Goal: Task Accomplishment & Management: Manage account settings

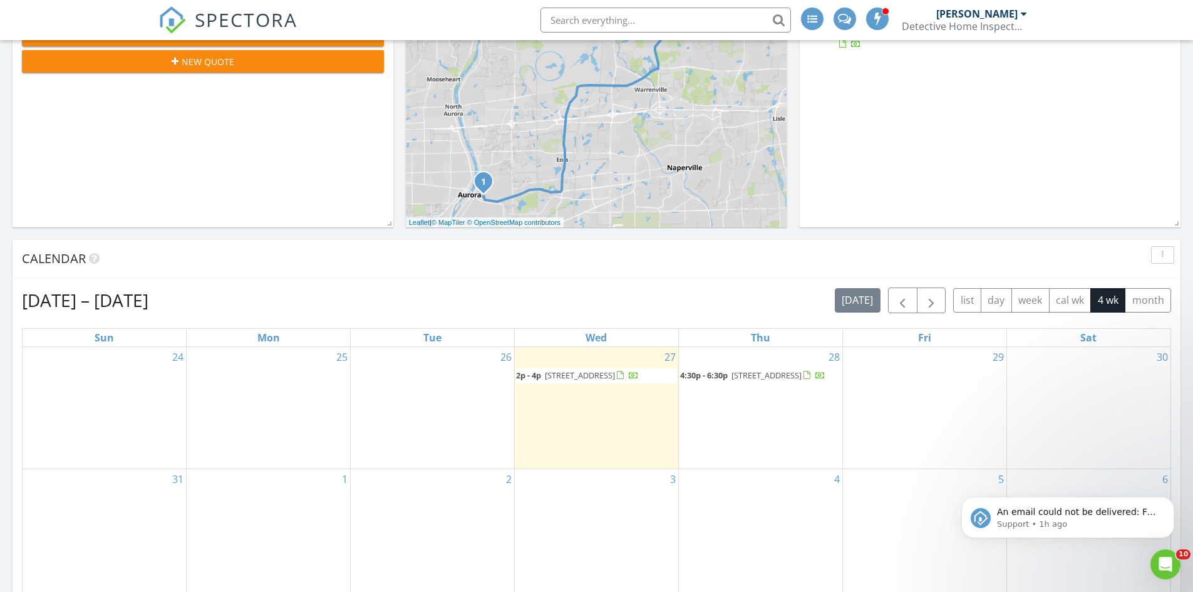
scroll to position [376, 0]
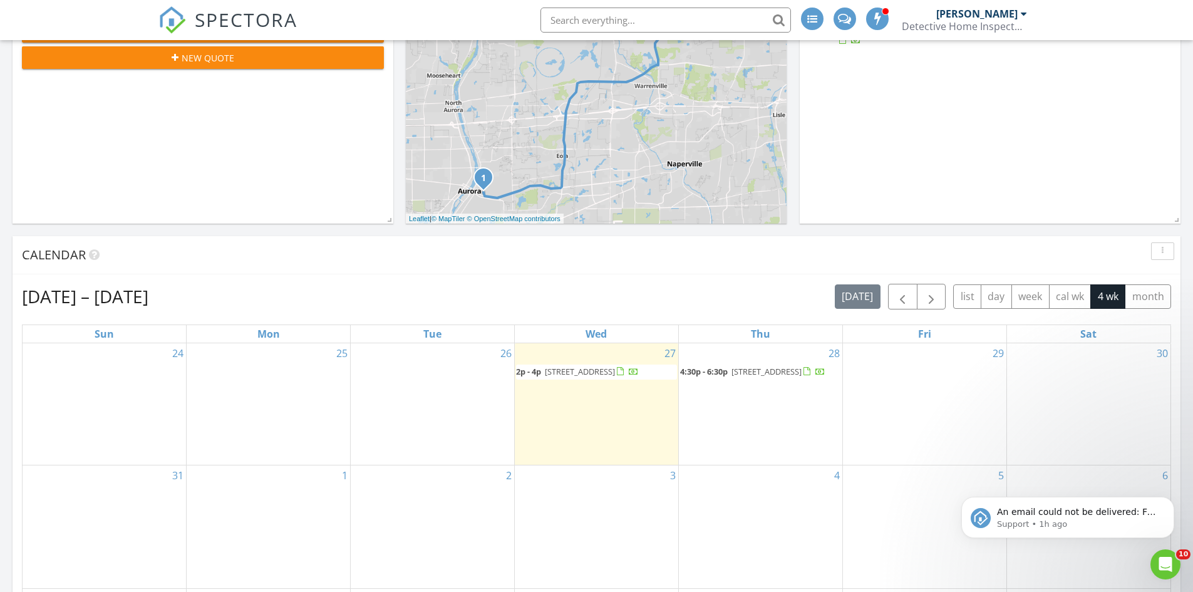
click at [762, 373] on span "2647 Atlantic St, Franklin Park 60131" at bounding box center [767, 371] width 70 height 11
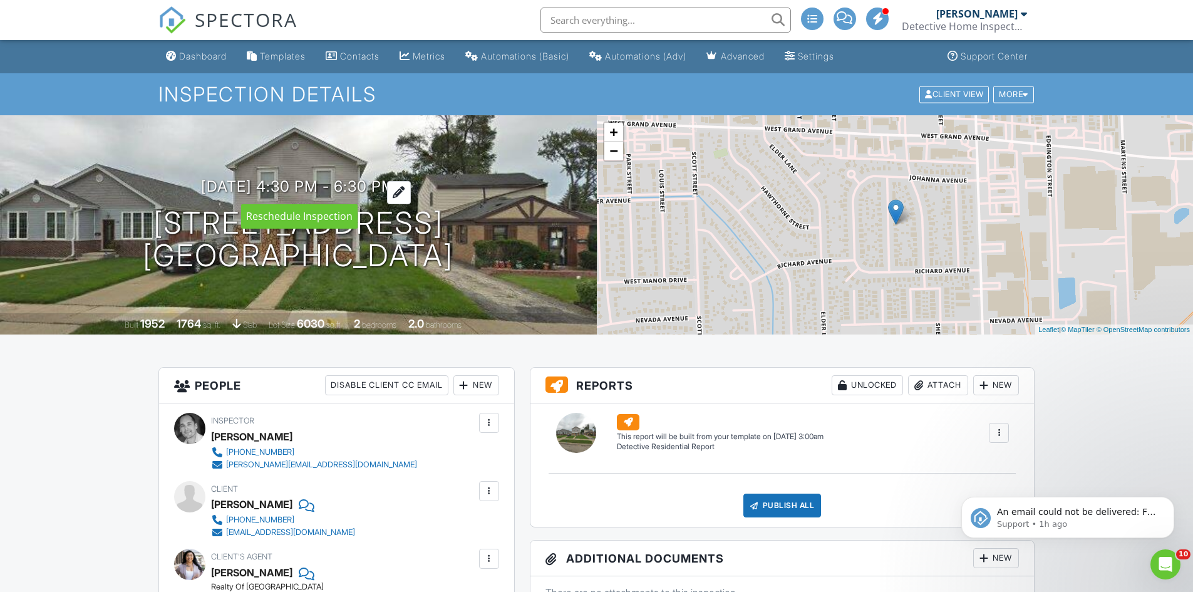
click at [244, 187] on h3 "[DATE] 4:30 pm - 6:30 pm" at bounding box center [298, 186] width 194 height 17
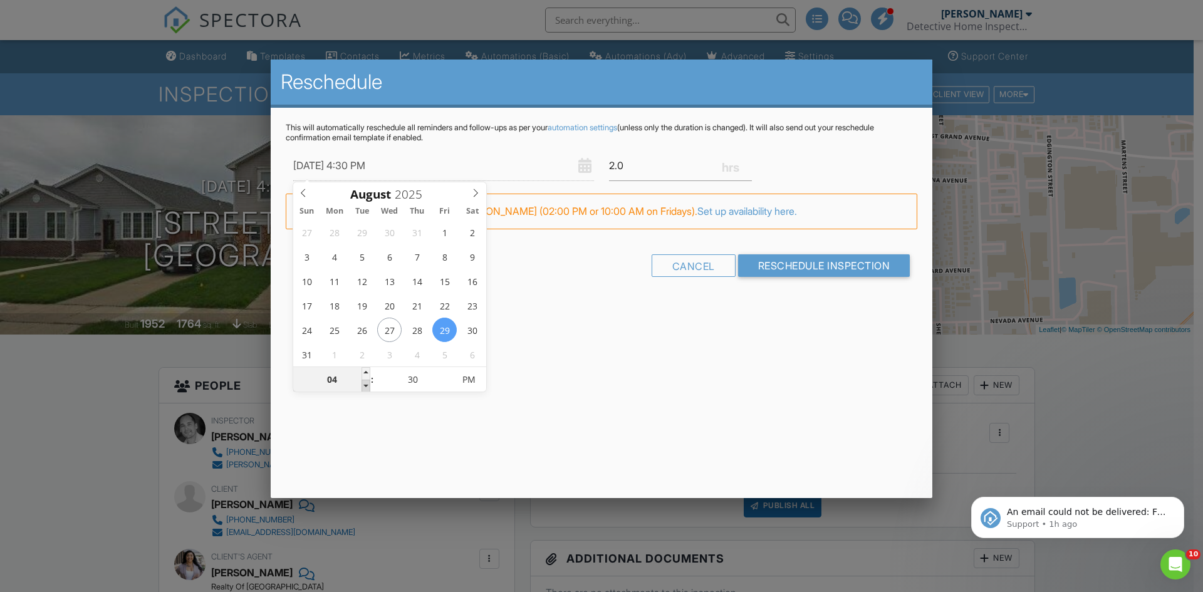
type input "[DATE] 3:30 PM"
type input "03"
click at [366, 381] on span at bounding box center [365, 386] width 9 height 13
type input "[DATE] 2:30 PM"
type input "02"
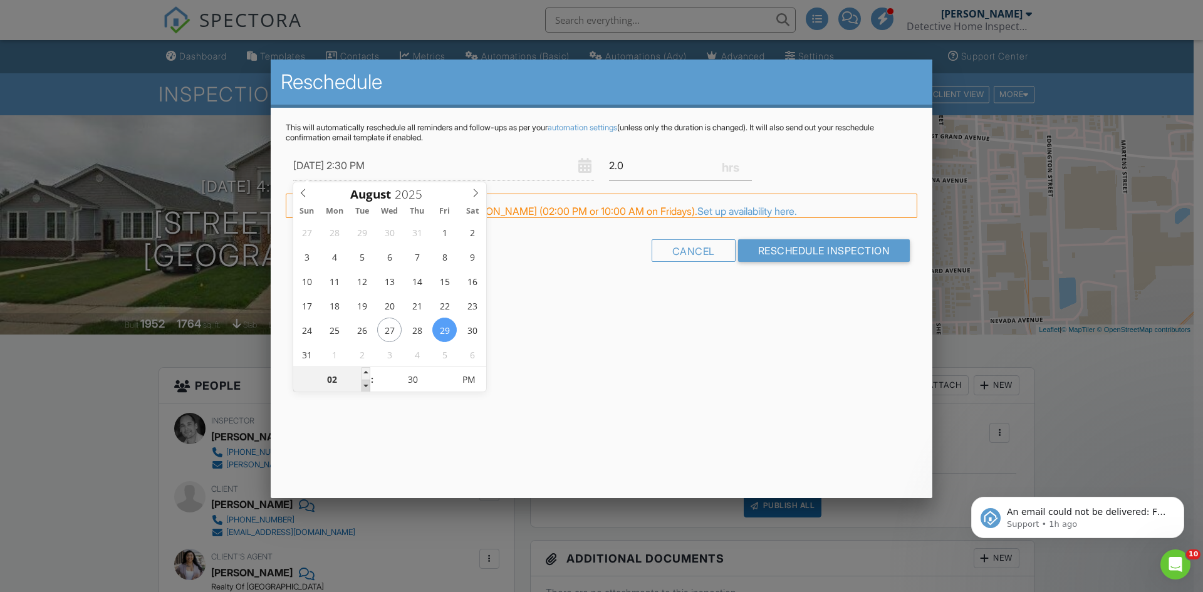
click at [366, 382] on span at bounding box center [365, 386] width 9 height 13
type input "08/29/2025 1:30 PM"
type input "01"
click at [366, 382] on span at bounding box center [365, 386] width 9 height 13
type input "08/29/2025 12:30 PM"
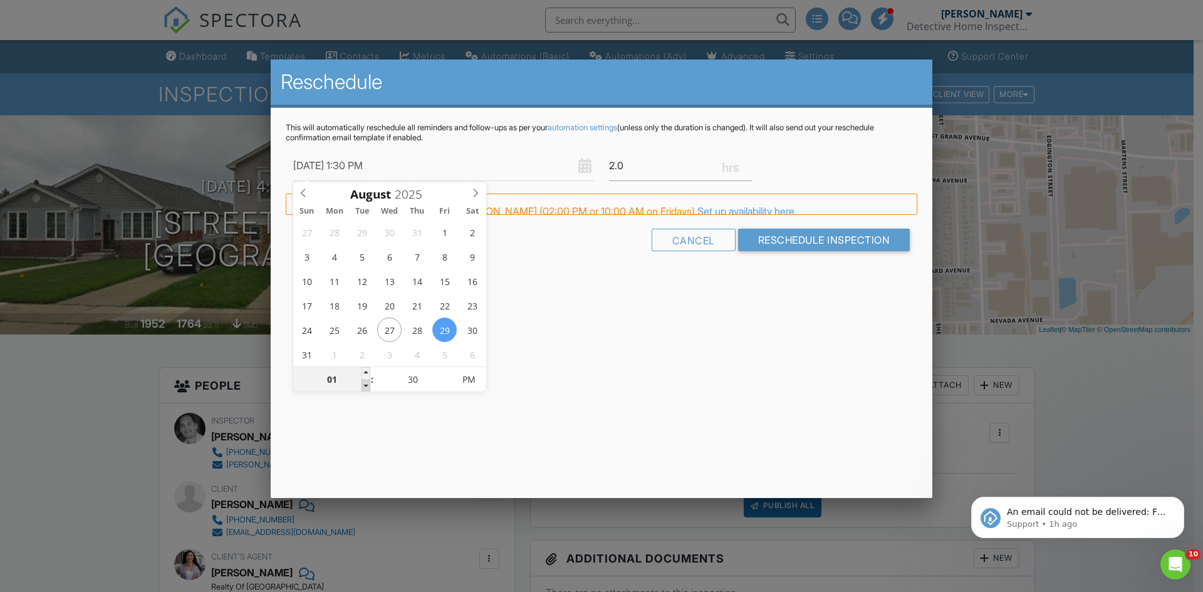
type input "12"
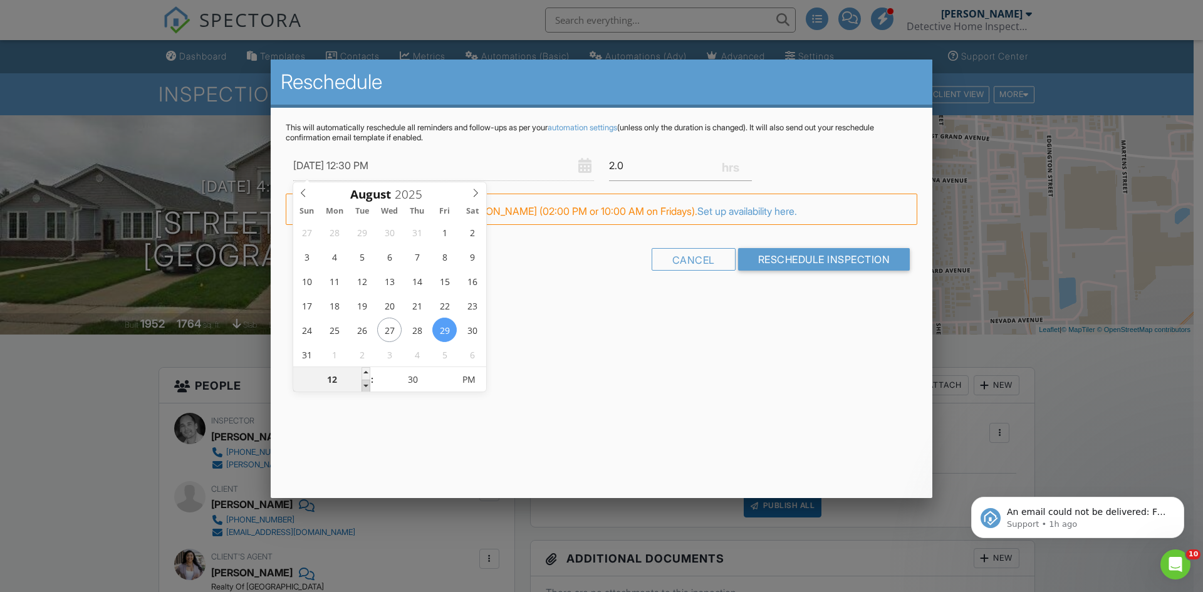
click at [366, 382] on span at bounding box center [365, 386] width 9 height 13
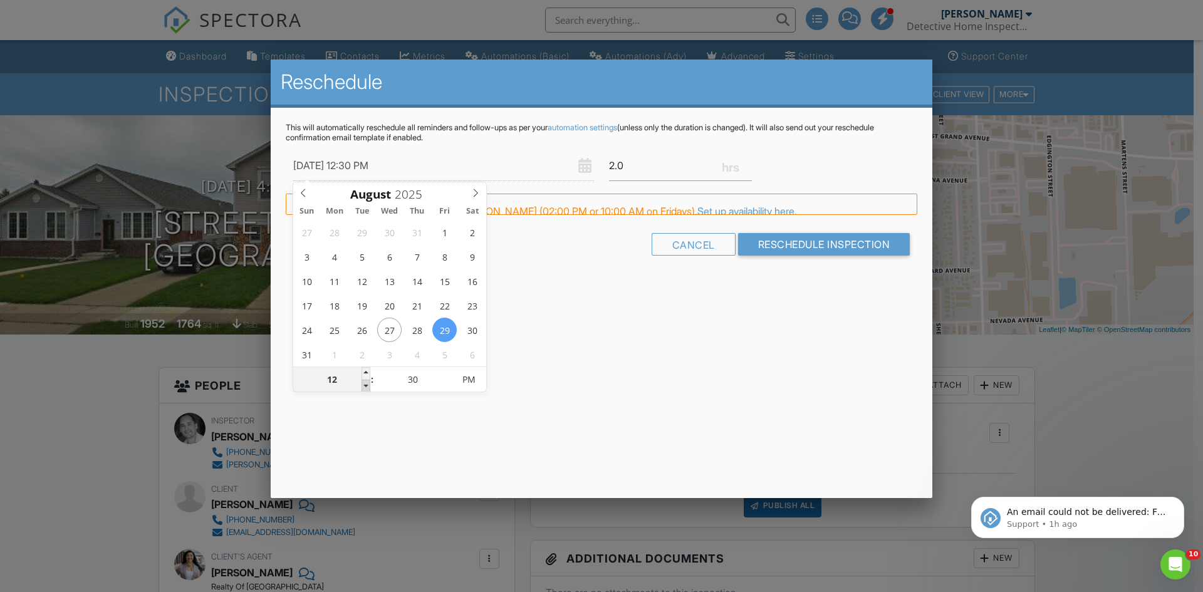
type input "08/29/2025 11:30 AM"
type input "11"
click at [366, 382] on span at bounding box center [365, 386] width 9 height 13
type input "08/29/2025 10:30 AM"
type input "10"
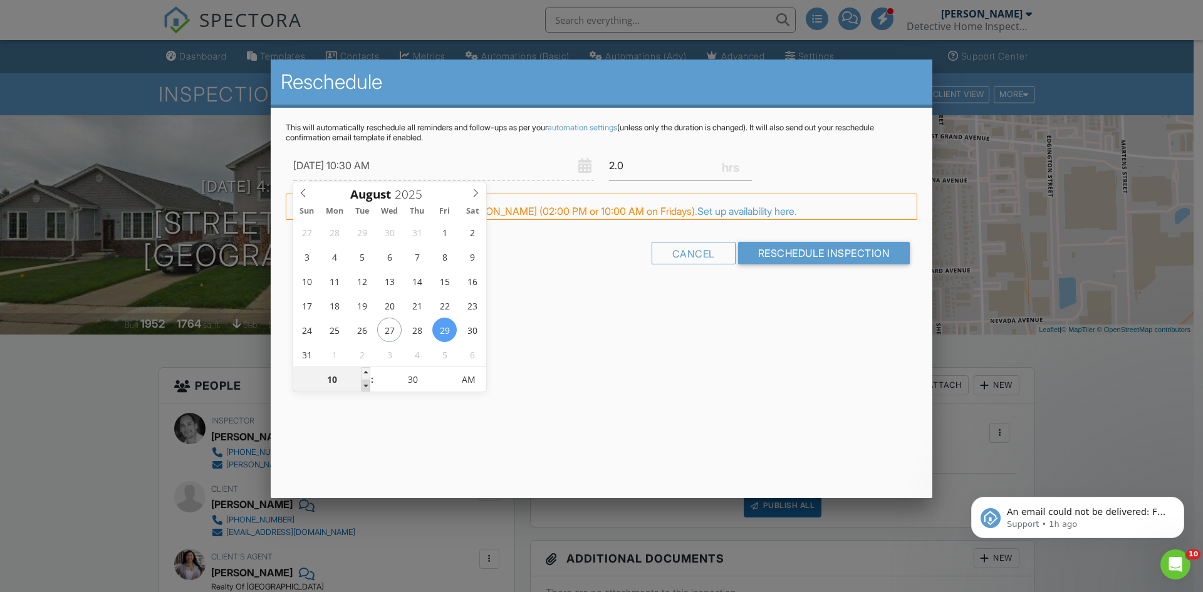
click at [366, 382] on span at bounding box center [365, 386] width 9 height 13
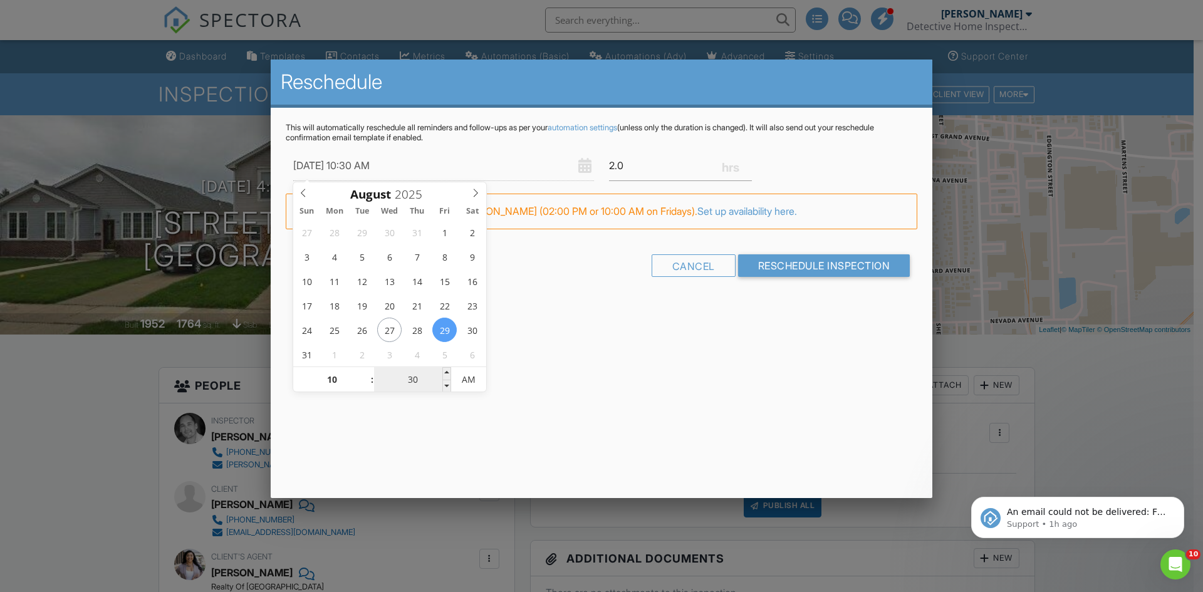
click at [416, 378] on input "30" at bounding box center [412, 380] width 77 height 25
type input "[DATE] 10:00 AM"
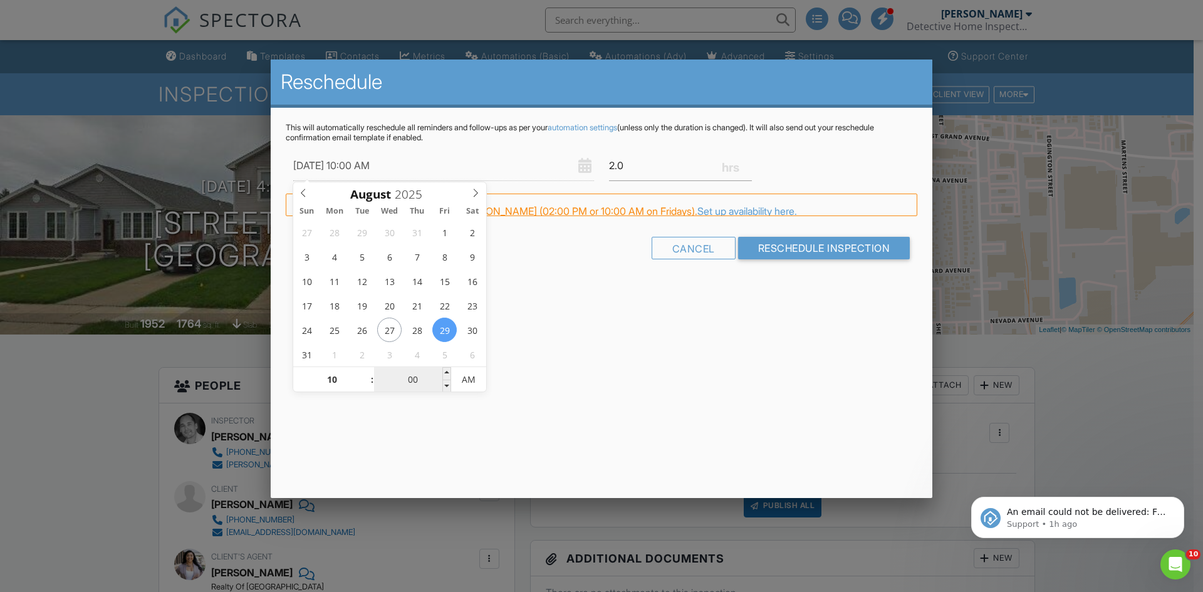
type input "00"
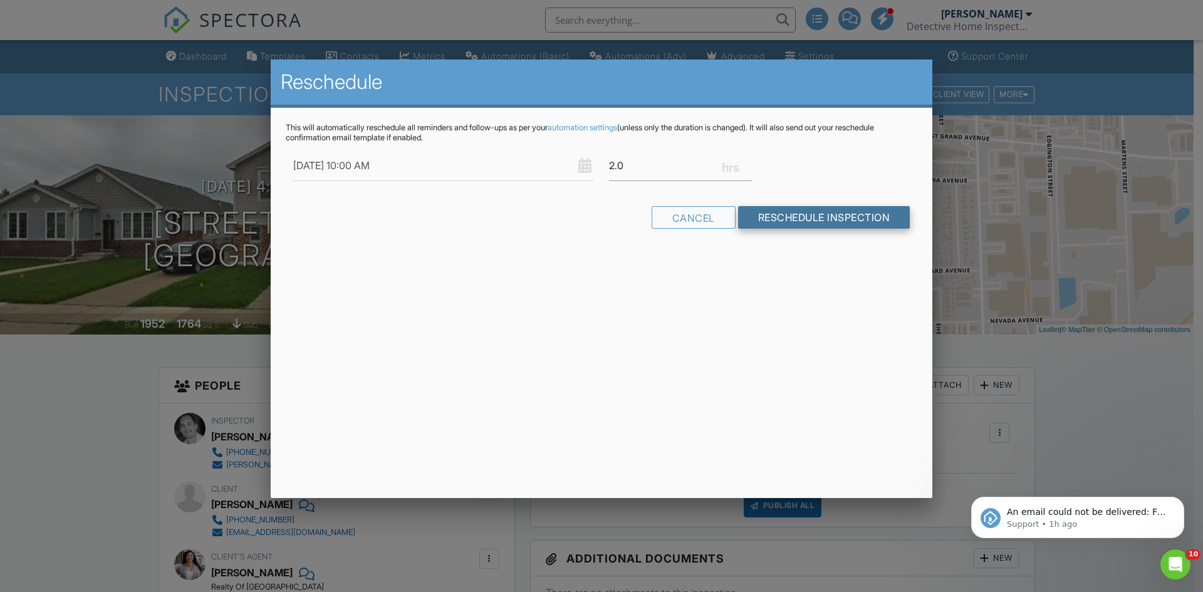
click at [837, 217] on input "Reschedule Inspection" at bounding box center [824, 217] width 172 height 23
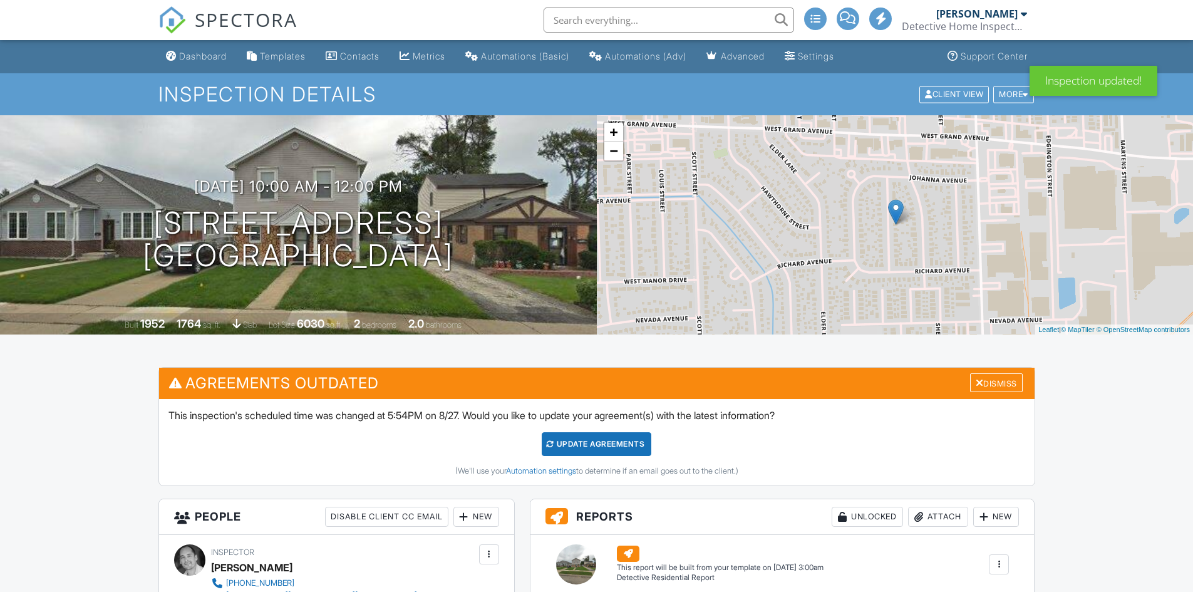
click at [201, 56] on div "Dashboard" at bounding box center [203, 56] width 48 height 11
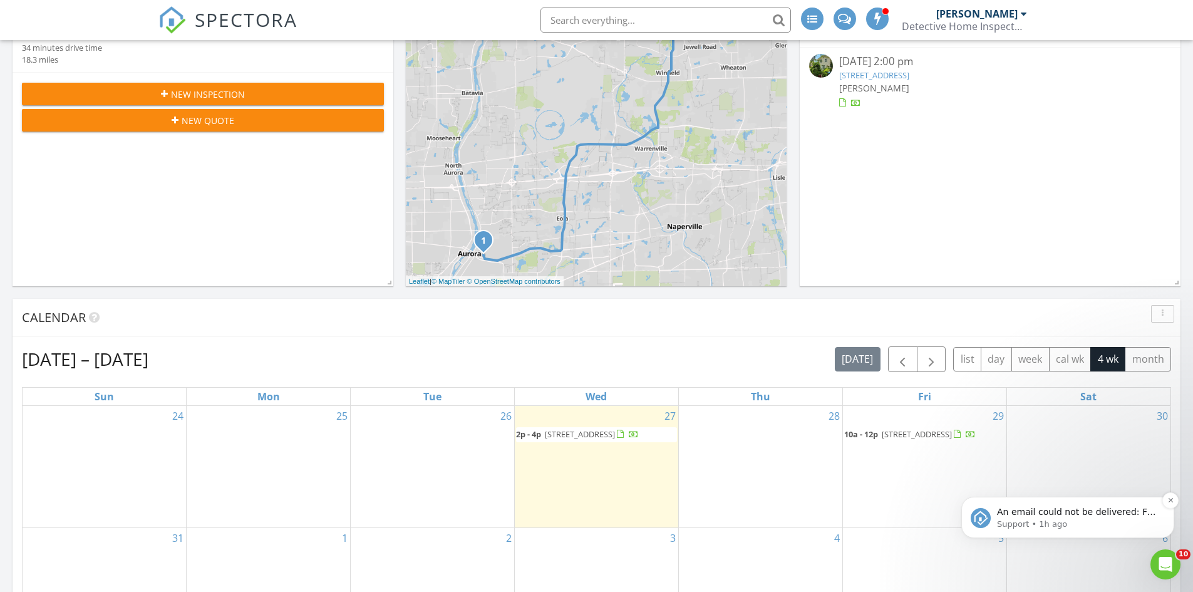
click at [1072, 516] on p "An email could not be delivered: For more information, view Why emails don't ge…" at bounding box center [1078, 512] width 162 height 13
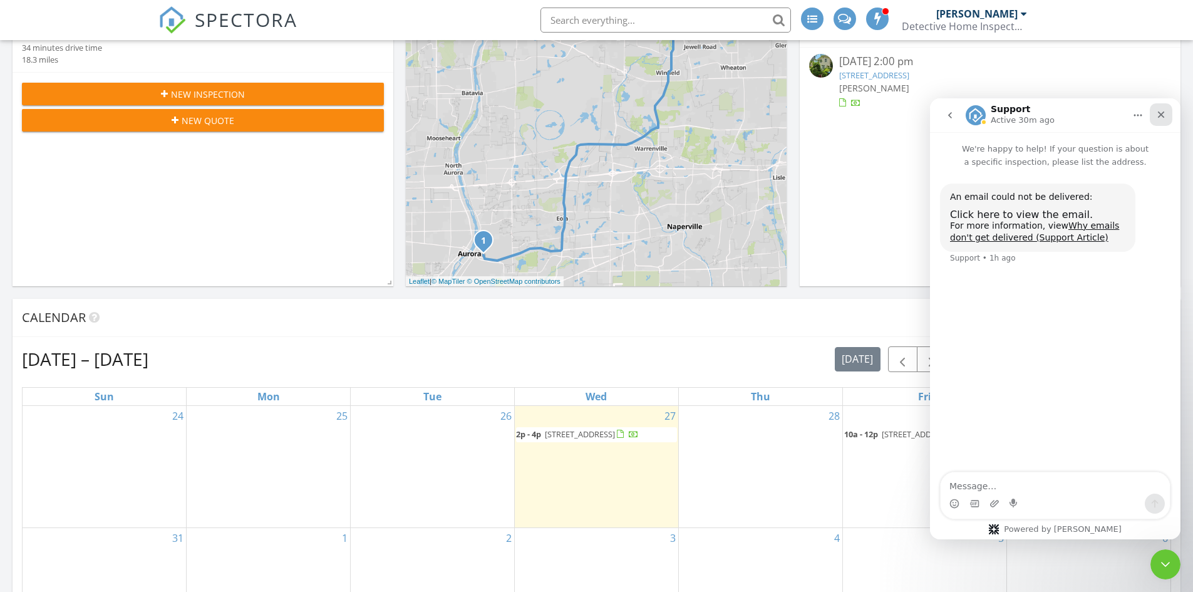
click at [1160, 114] on icon "Close" at bounding box center [1161, 115] width 7 height 7
